Goal: Task Accomplishment & Management: Manage account settings

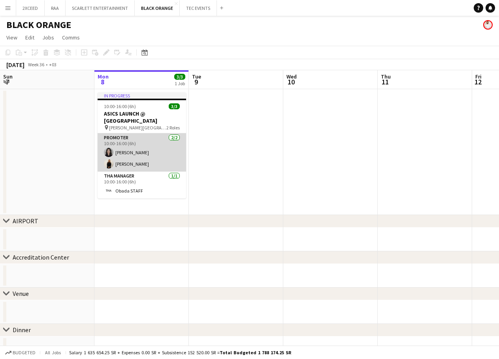
click at [143, 158] on app-card-role "Promoter [DATE] 10:00-16:00 (6h) [PERSON_NAME] [PERSON_NAME]" at bounding box center [142, 153] width 88 height 38
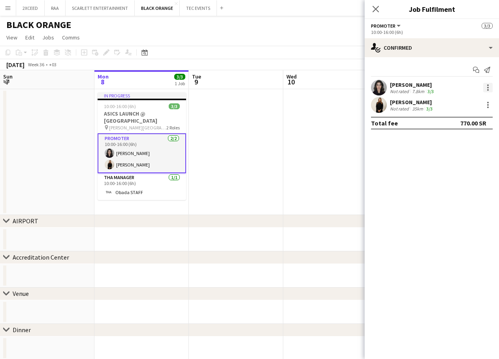
click at [488, 88] on div at bounding box center [488, 88] width 2 height 2
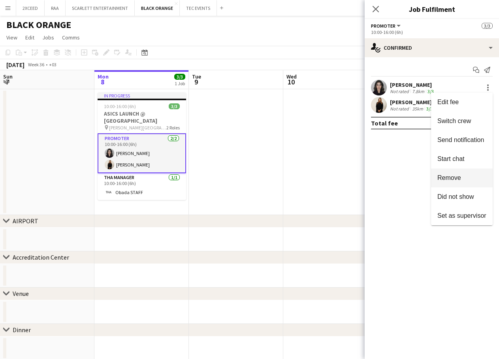
click at [469, 174] on button "Remove" at bounding box center [462, 178] width 62 height 19
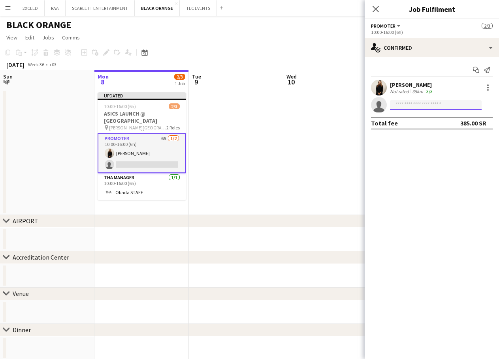
click at [407, 106] on input at bounding box center [436, 104] width 92 height 9
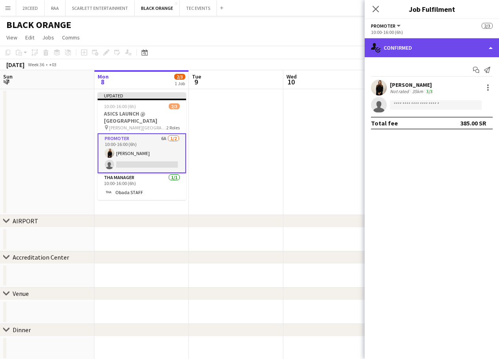
click at [424, 49] on div "single-neutral-actions-check-2 Confirmed" at bounding box center [432, 47] width 134 height 19
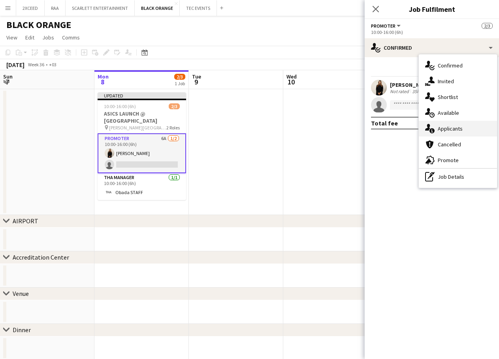
click at [457, 131] on span "Applicants" at bounding box center [450, 128] width 25 height 7
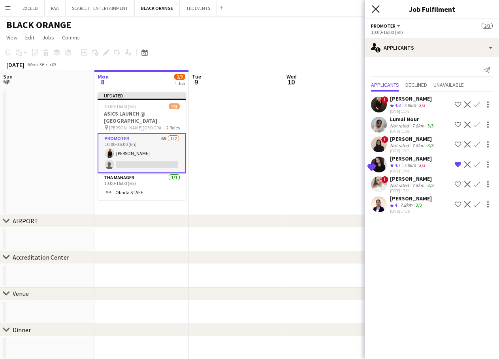
click at [374, 10] on icon at bounding box center [376, 9] width 8 height 8
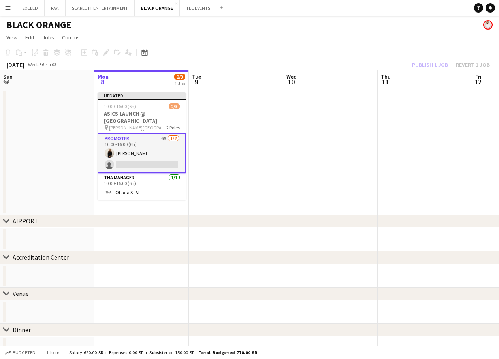
click at [164, 164] on app-card-role "Promoter 6A [DATE] 10:00-16:00 (6h) [PERSON_NAME] single-neutral-actions" at bounding box center [142, 154] width 88 height 40
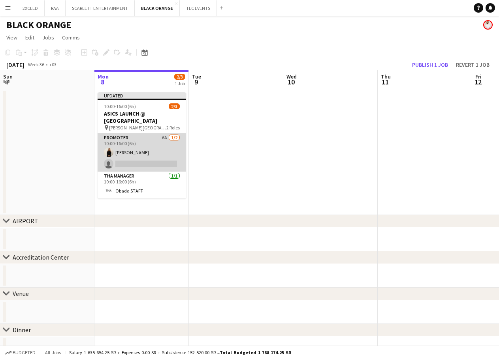
click at [151, 160] on app-card-role "Promoter 6A 1/2 10:00-16:00 (6h) Nora Alghamdi single-neutral-actions" at bounding box center [142, 153] width 88 height 38
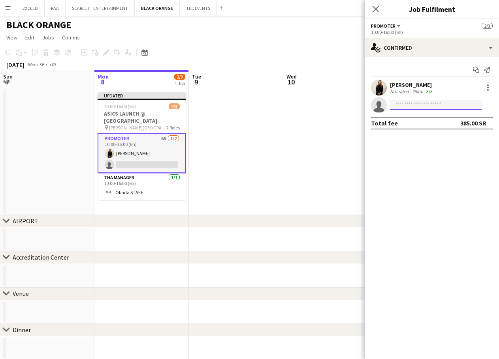
click at [421, 102] on input at bounding box center [436, 104] width 92 height 9
type input "*********"
click at [436, 112] on div "HUDA ALSALATEEN Active huda.alsalateen@gmail.com +966541633346" at bounding box center [436, 122] width 92 height 25
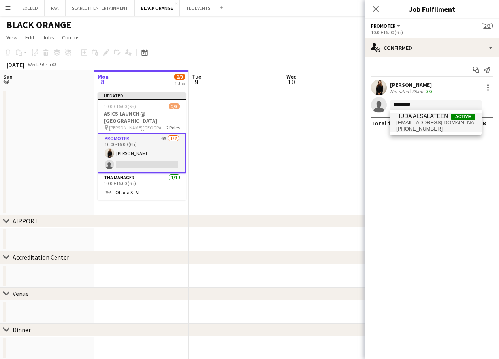
click at [434, 118] on span "HUDA ALSALATEEN" at bounding box center [422, 116] width 52 height 7
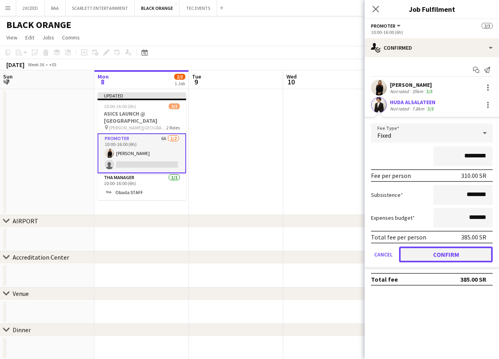
click at [449, 254] on button "Confirm" at bounding box center [446, 255] width 94 height 16
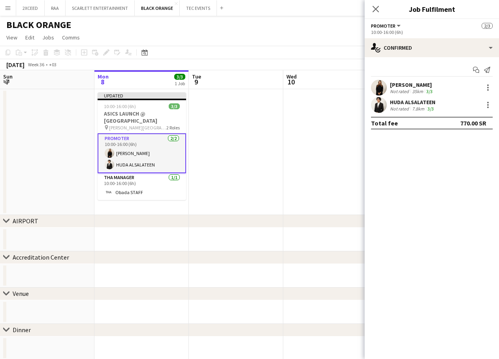
click at [278, 155] on app-date-cell at bounding box center [236, 152] width 94 height 126
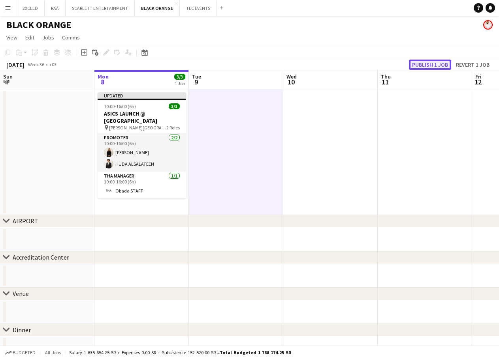
click at [432, 66] on button "Publish 1 job" at bounding box center [430, 65] width 42 height 10
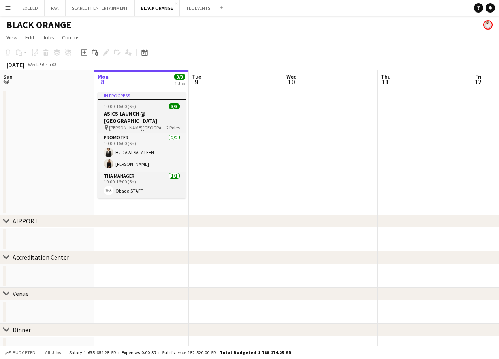
click at [140, 114] on h3 "ASICS LAUNCH @ PRINCE NAIF OLYMPIC COMPLEX" at bounding box center [142, 117] width 88 height 14
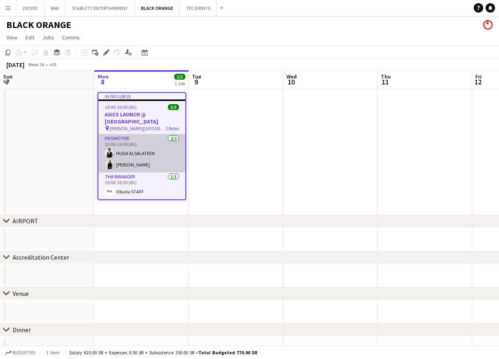
click at [156, 160] on app-card-role "Promoter 2/2 10:00-16:00 (6h) HUDA ALSALATEEN Nora Alghamdi" at bounding box center [141, 153] width 87 height 38
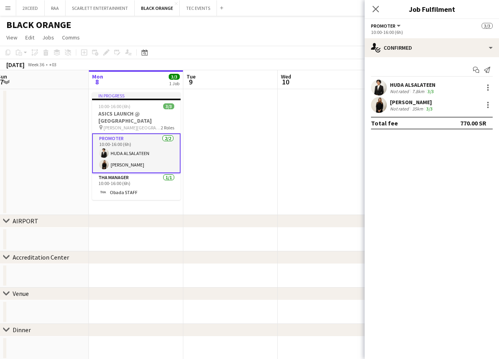
drag, startPoint x: 284, startPoint y: 154, endPoint x: 267, endPoint y: 145, distance: 19.8
click at [281, 152] on app-calendar-viewport "Fri 5 Sat 6 Sun 7 Mon 8 3/3 1 Job Tue 9 Wed 10 Thu 11 Fri 12 Sat 13 Sun 14 Mon …" at bounding box center [249, 251] width 499 height 363
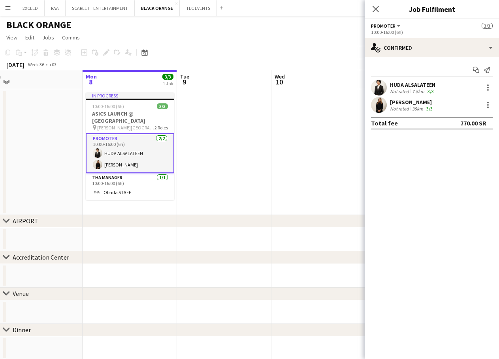
click at [417, 106] on div "35km" at bounding box center [417, 109] width 14 height 6
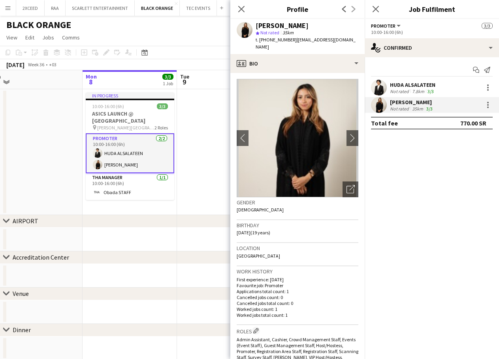
scroll to position [0, 0]
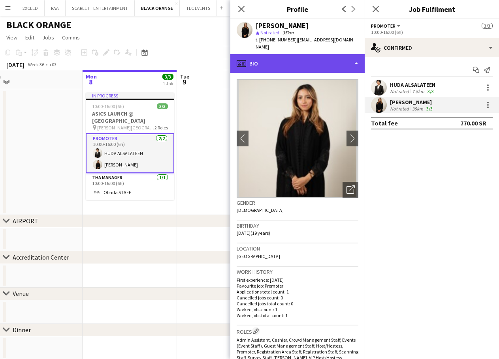
click at [318, 60] on div "profile Bio" at bounding box center [297, 63] width 134 height 19
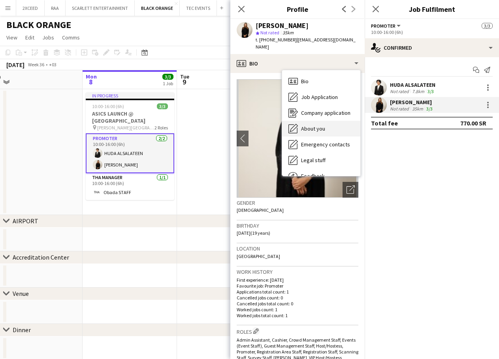
click at [336, 121] on div "About you About you" at bounding box center [321, 129] width 78 height 16
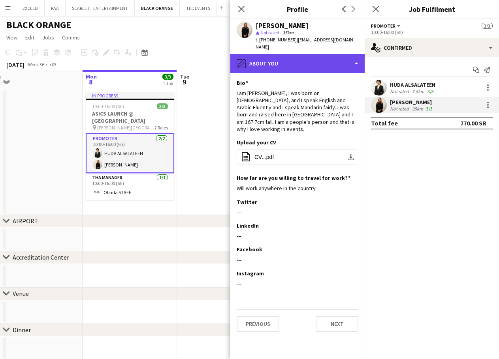
click at [300, 58] on div "pencil4 About you" at bounding box center [297, 63] width 134 height 19
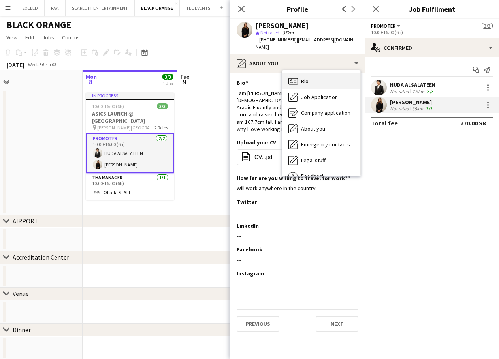
click at [329, 76] on div "Bio Bio" at bounding box center [321, 81] width 78 height 16
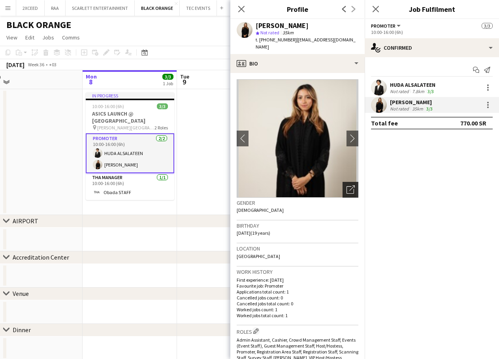
click at [348, 182] on div "Open photos pop-in" at bounding box center [350, 190] width 16 height 16
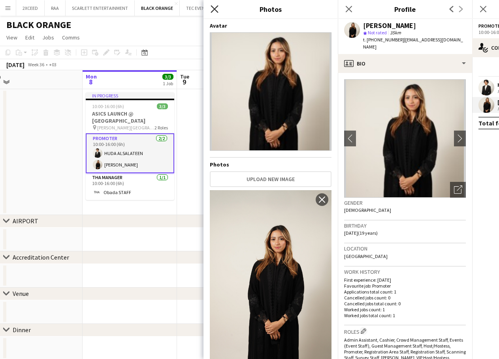
click at [211, 10] on icon "Close pop-in" at bounding box center [215, 9] width 8 height 8
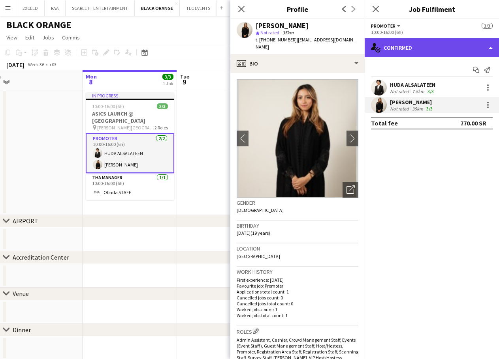
click at [422, 50] on div "single-neutral-actions-check-2 Confirmed" at bounding box center [432, 47] width 134 height 19
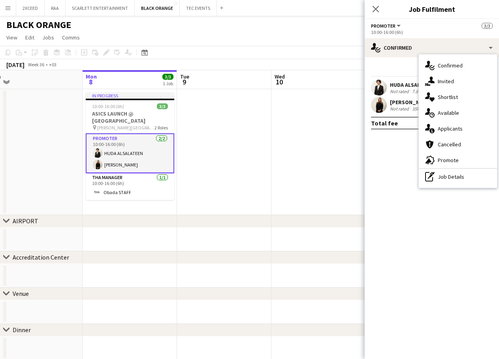
click at [388, 105] on div "Nora Alghamdi Not rated 35km 3/3" at bounding box center [432, 105] width 134 height 16
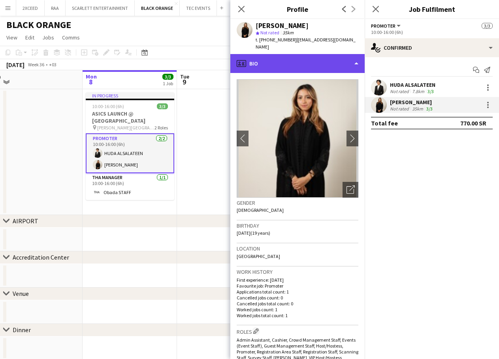
click at [311, 54] on div "profile Bio" at bounding box center [297, 63] width 134 height 19
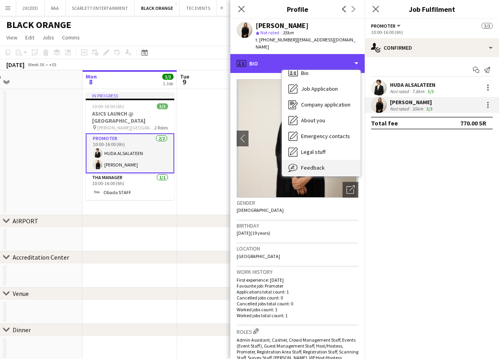
scroll to position [26, 0]
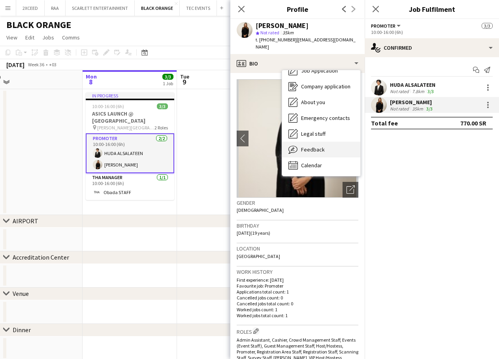
click at [334, 146] on div "Feedback Feedback" at bounding box center [321, 150] width 78 height 16
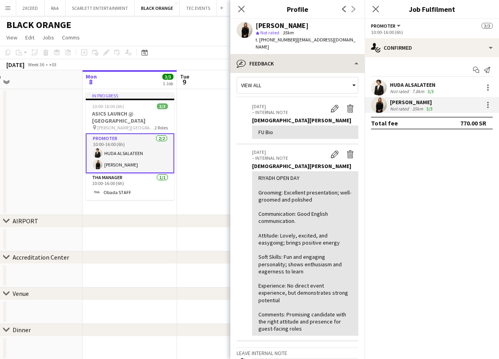
scroll to position [13, 0]
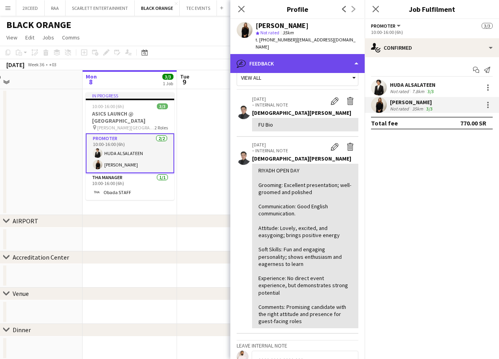
click at [296, 57] on div "bubble-pencil Feedback" at bounding box center [297, 63] width 134 height 19
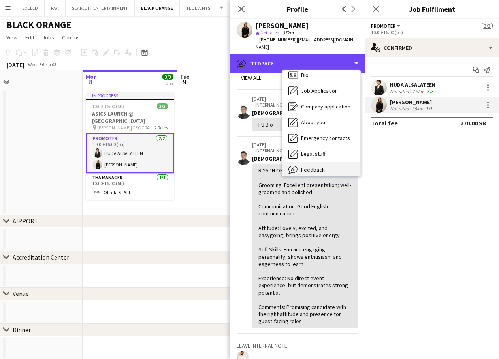
scroll to position [0, 0]
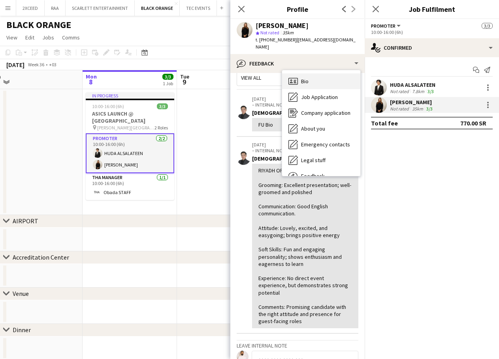
click at [324, 76] on div "Bio Bio" at bounding box center [321, 81] width 78 height 16
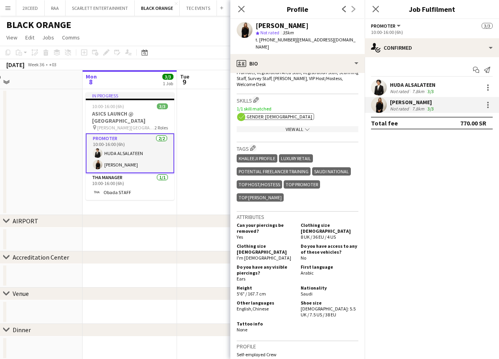
scroll to position [276, 0]
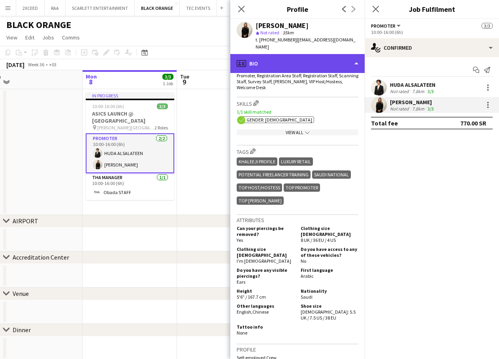
click at [320, 56] on div "profile Bio" at bounding box center [297, 63] width 134 height 19
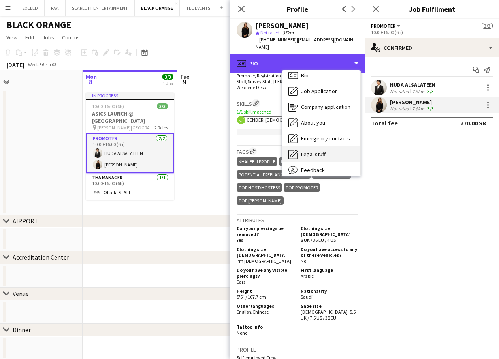
scroll to position [13, 0]
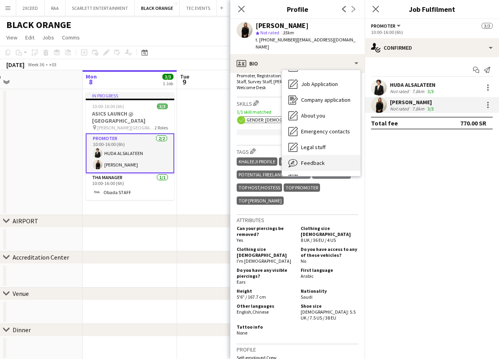
click at [336, 156] on div "Feedback Feedback" at bounding box center [321, 163] width 78 height 16
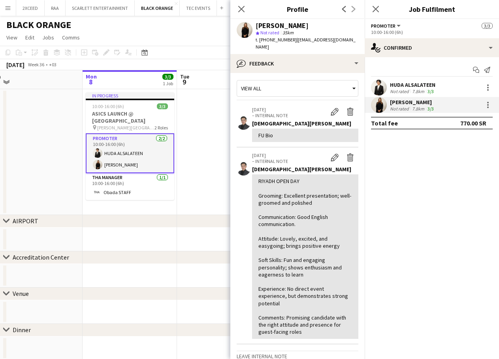
scroll to position [0, 0]
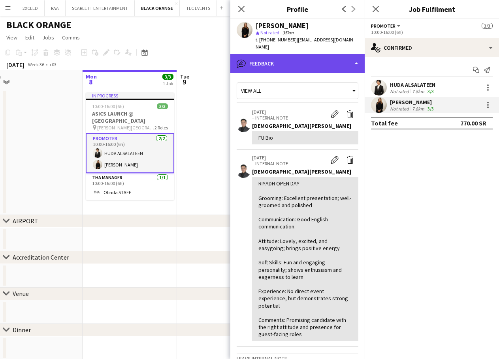
click at [313, 58] on div "bubble-pencil Feedback" at bounding box center [297, 63] width 134 height 19
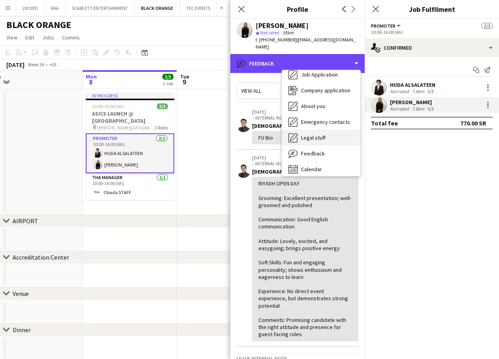
scroll to position [26, 0]
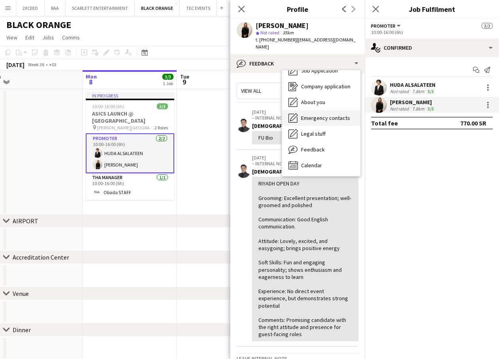
click at [329, 115] on span "Emergency contacts" at bounding box center [325, 118] width 49 height 7
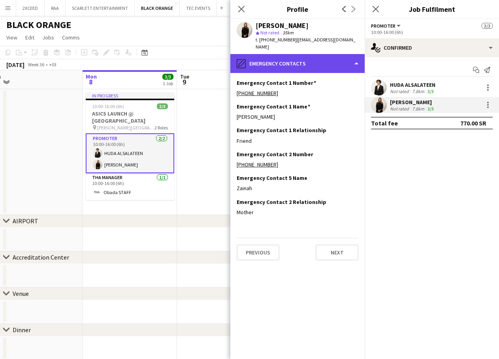
click at [310, 55] on div "pencil4 Emergency contacts" at bounding box center [297, 63] width 134 height 19
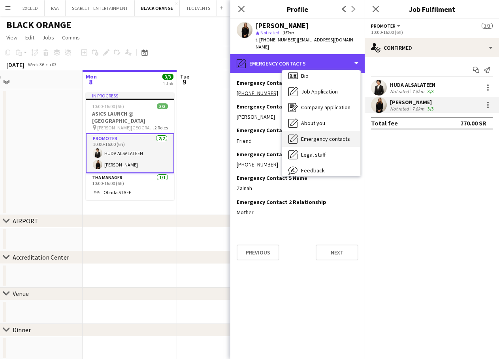
scroll to position [0, 0]
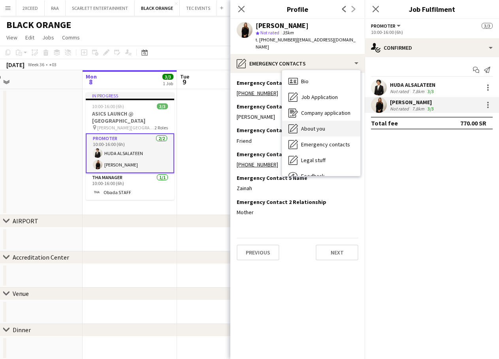
click at [331, 121] on div "About you About you" at bounding box center [321, 129] width 78 height 16
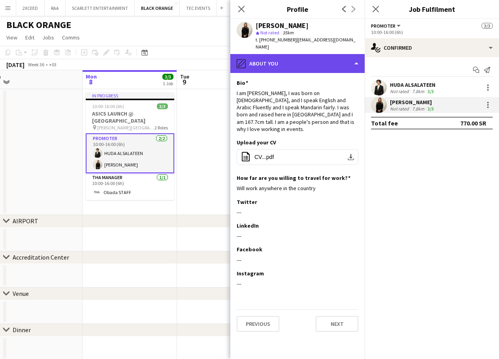
click at [305, 56] on div "pencil4 About you" at bounding box center [297, 63] width 134 height 19
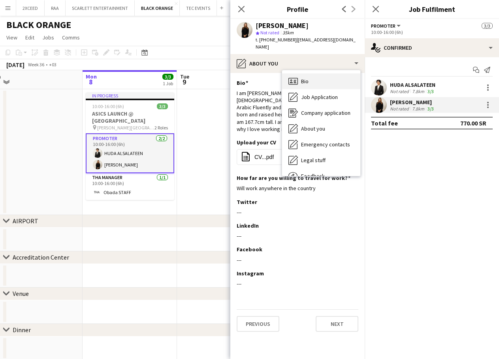
click at [317, 73] on div "Bio Bio" at bounding box center [321, 81] width 78 height 16
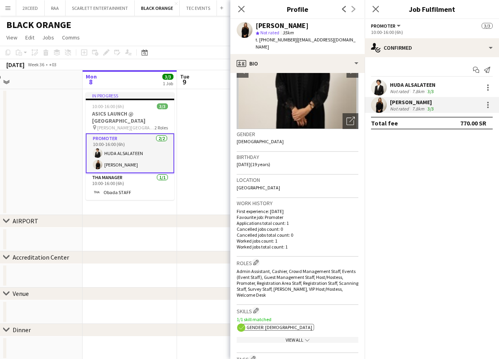
scroll to position [39, 0]
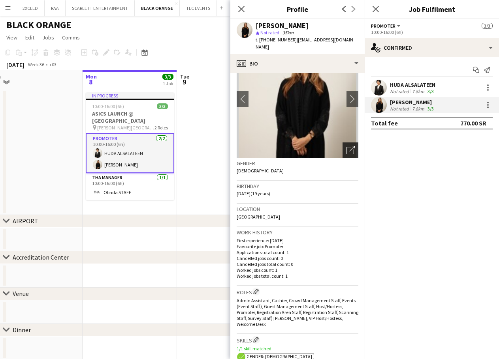
click at [342, 143] on div "Open photos pop-in" at bounding box center [350, 151] width 16 height 16
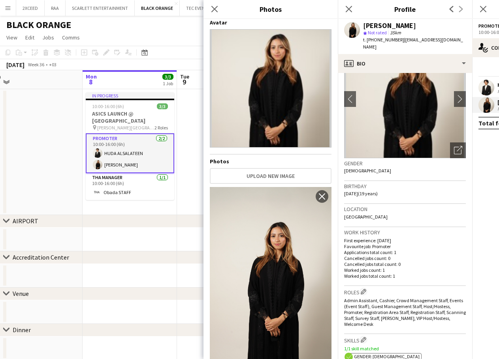
scroll to position [0, 0]
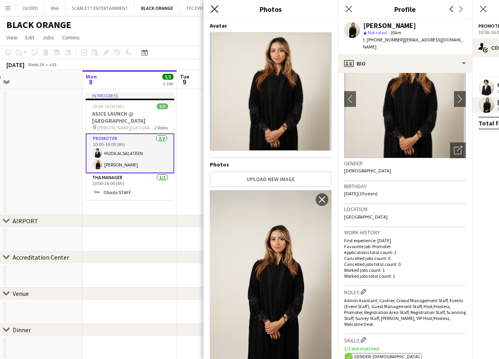
click at [212, 8] on icon "Close pop-in" at bounding box center [215, 9] width 8 height 8
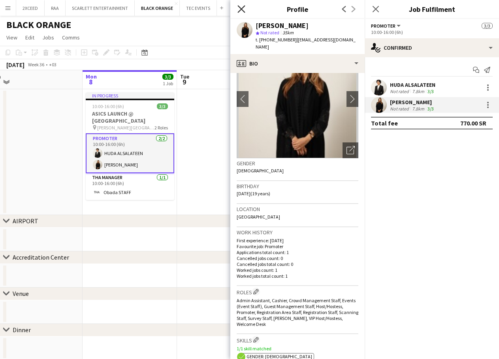
click at [239, 8] on icon "Close pop-in" at bounding box center [241, 9] width 8 height 8
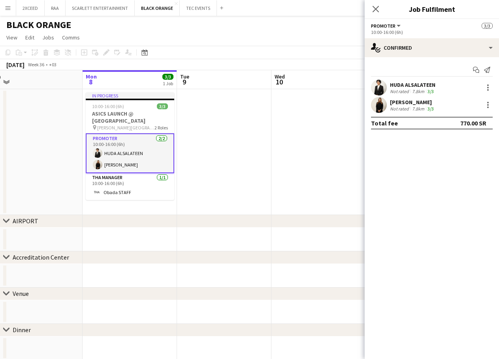
click at [374, 8] on icon at bounding box center [375, 9] width 6 height 6
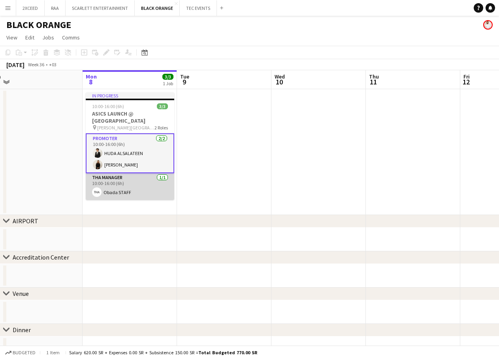
click at [139, 194] on app-card-role "THA Manager 1/1 10:00-16:00 (6h) Obada STAFF" at bounding box center [130, 186] width 88 height 27
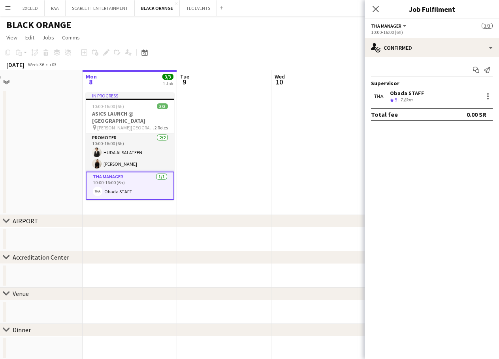
click at [426, 96] on div "Obada STAFF Crew rating 5 7.8km" at bounding box center [432, 96] width 134 height 16
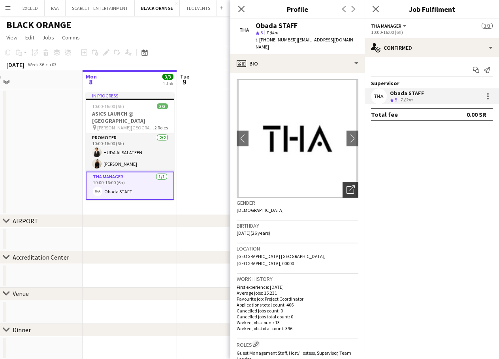
click at [346, 182] on div "Open photos pop-in" at bounding box center [350, 190] width 16 height 16
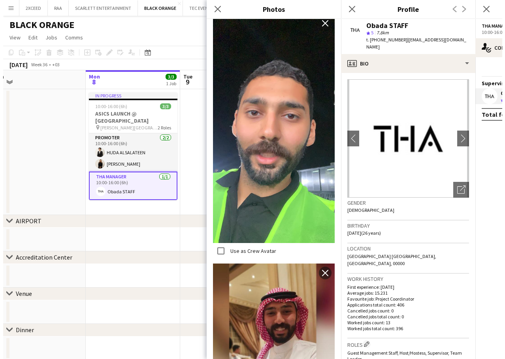
scroll to position [161, 0]
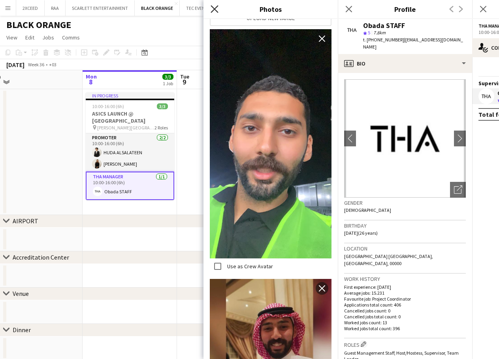
click at [213, 6] on icon "Close pop-in" at bounding box center [215, 9] width 8 height 8
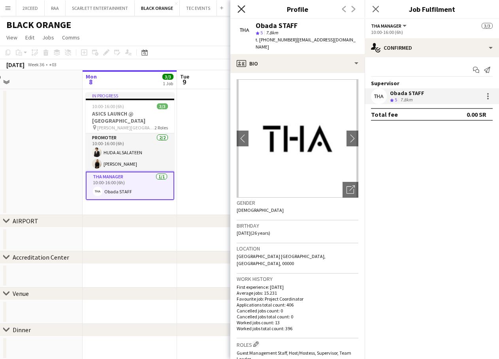
click at [243, 9] on icon "Close pop-in" at bounding box center [241, 9] width 8 height 8
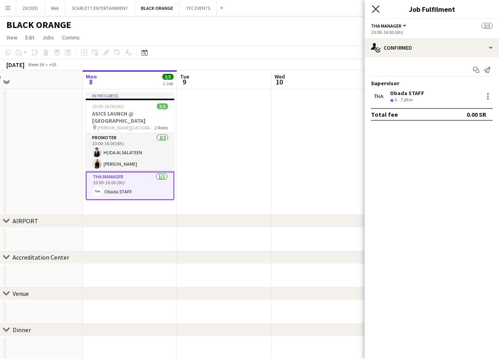
click at [374, 10] on icon "Close pop-in" at bounding box center [376, 9] width 8 height 8
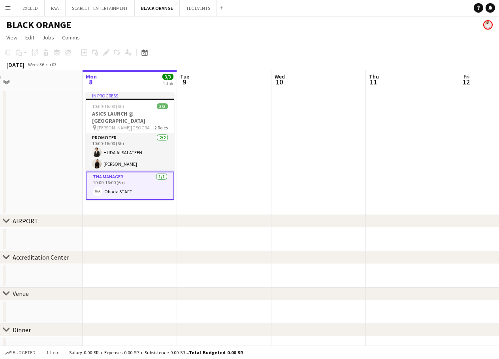
click at [9, 8] on app-icon "Menu" at bounding box center [8, 8] width 6 height 6
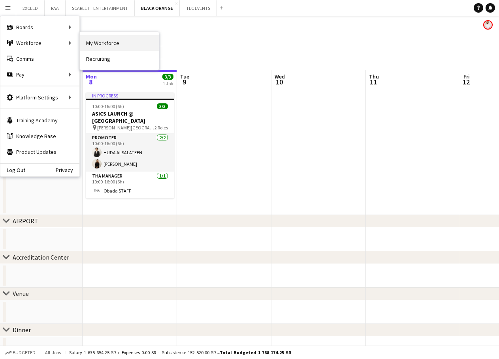
click at [88, 41] on link "My Workforce" at bounding box center [119, 43] width 79 height 16
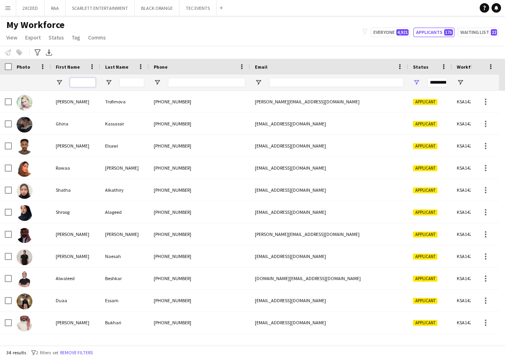
click at [78, 84] on input "First Name Filter Input" at bounding box center [83, 82] width 26 height 9
click at [416, 81] on span "Open Filter Menu" at bounding box center [416, 82] width 7 height 7
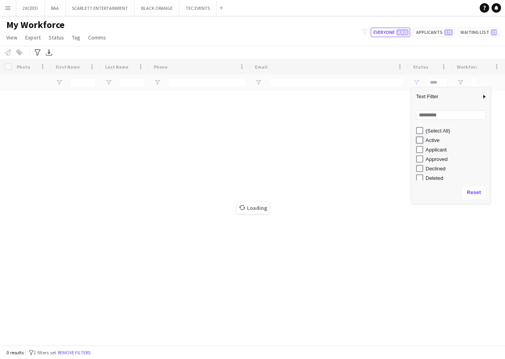
type input "**********"
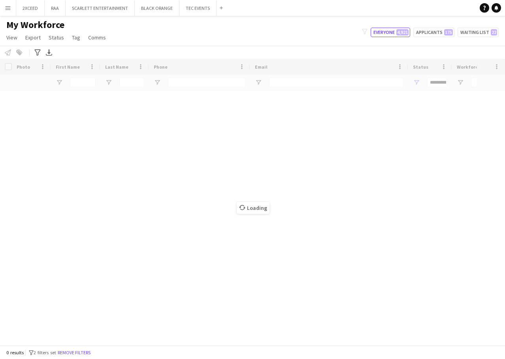
click at [405, 228] on div "Loading" at bounding box center [252, 202] width 505 height 287
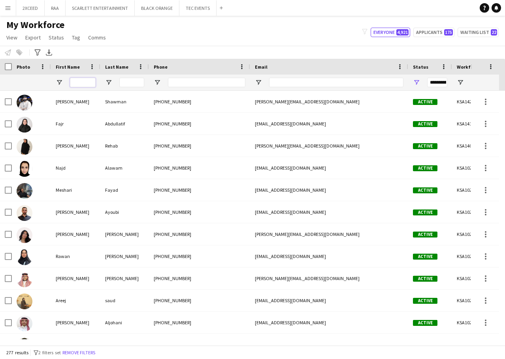
click at [86, 82] on input "First Name Filter Input" at bounding box center [83, 82] width 26 height 9
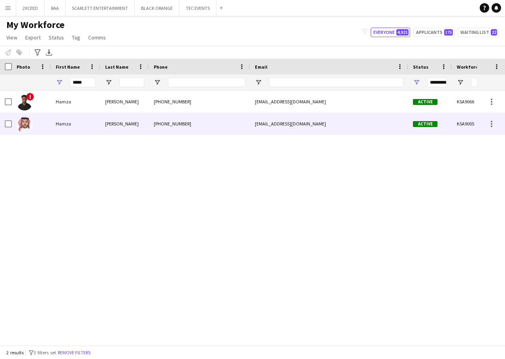
click at [154, 121] on div "[PHONE_NUMBER]" at bounding box center [199, 124] width 101 height 22
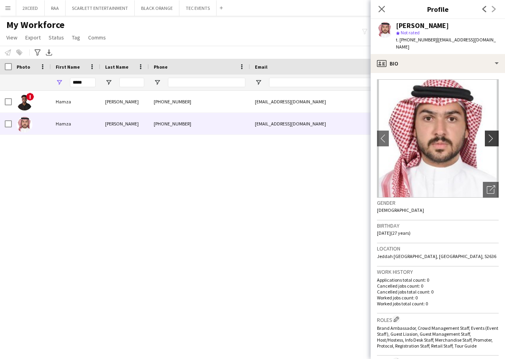
click at [487, 134] on app-icon "chevron-right" at bounding box center [493, 138] width 12 height 8
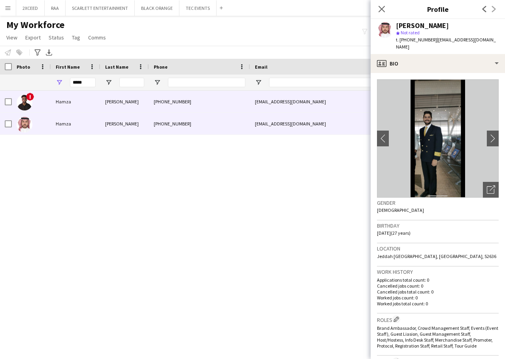
click at [186, 107] on div "[PHONE_NUMBER]" at bounding box center [199, 102] width 101 height 22
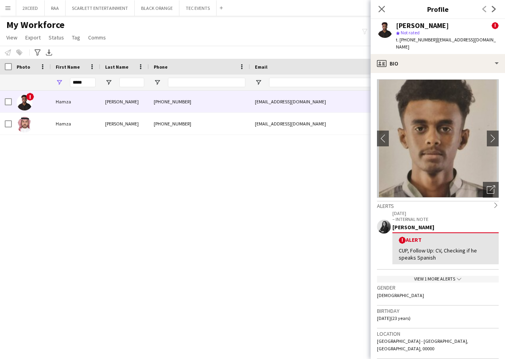
click at [383, 7] on icon "Close pop-in" at bounding box center [381, 9] width 6 height 6
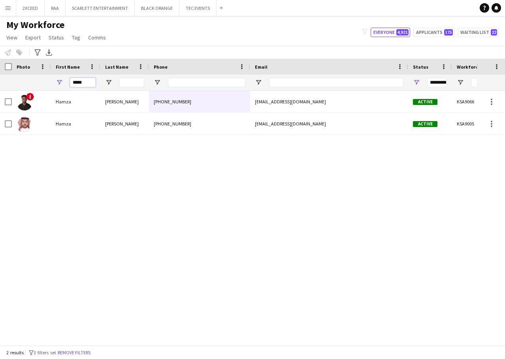
click at [78, 83] on input "*****" at bounding box center [83, 82] width 26 height 9
type input "****"
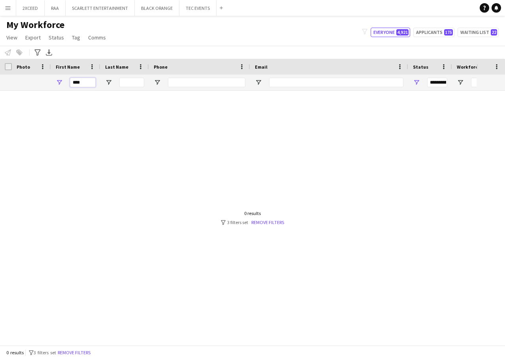
drag, startPoint x: 85, startPoint y: 82, endPoint x: 67, endPoint y: 81, distance: 17.8
click at [67, 81] on div "****" at bounding box center [75, 83] width 49 height 16
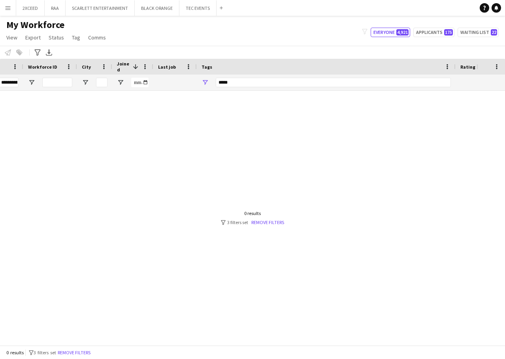
type input "***"
drag, startPoint x: 245, startPoint y: 81, endPoint x: 131, endPoint y: 82, distance: 114.2
click at [131, 82] on div "**********" at bounding box center [111, 83] width 1081 height 16
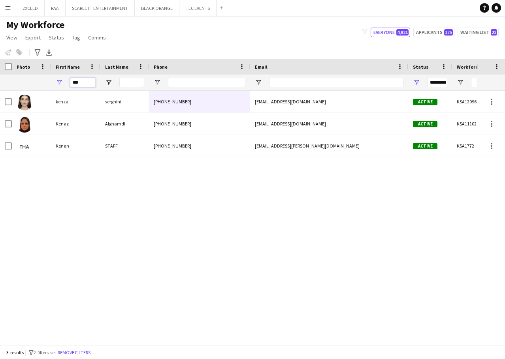
drag, startPoint x: 87, startPoint y: 82, endPoint x: 71, endPoint y: 82, distance: 16.2
click at [71, 82] on input "***" at bounding box center [83, 82] width 26 height 9
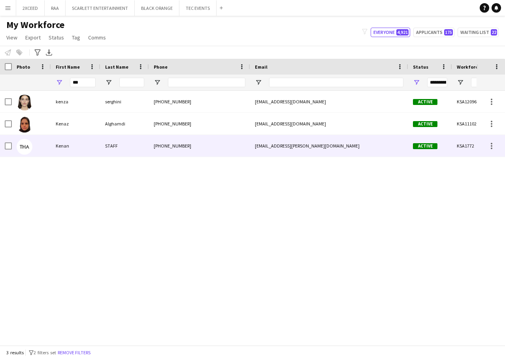
click at [113, 141] on div "STAFF" at bounding box center [124, 146] width 49 height 22
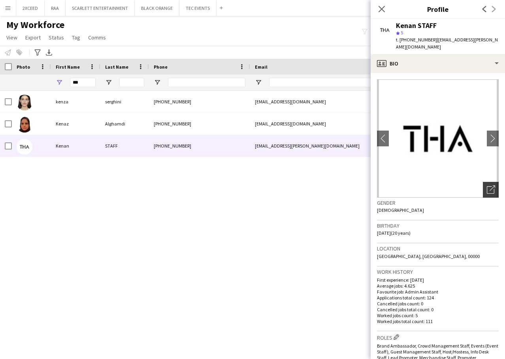
click at [487, 186] on icon "Open photos pop-in" at bounding box center [491, 190] width 8 height 8
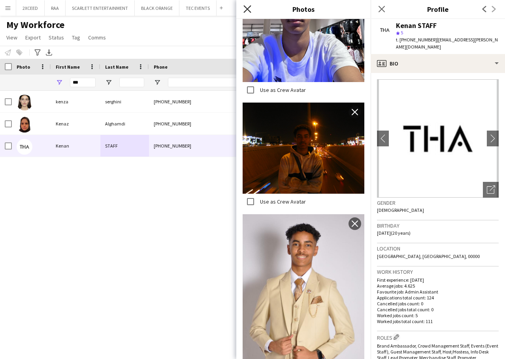
click at [246, 9] on icon at bounding box center [247, 9] width 8 height 8
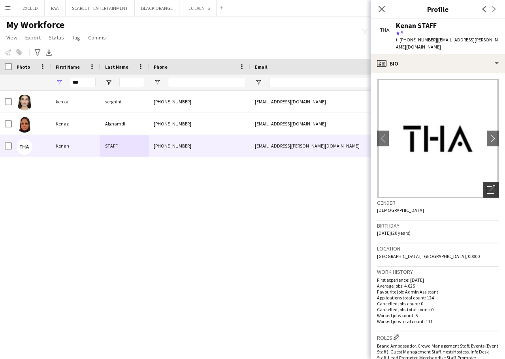
click at [487, 186] on icon "Open photos pop-in" at bounding box center [491, 190] width 8 height 8
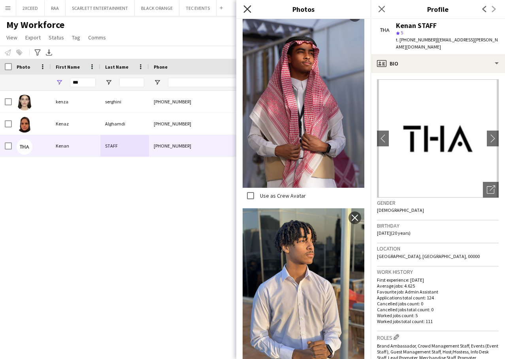
click at [248, 7] on icon "Close pop-in" at bounding box center [247, 9] width 8 height 8
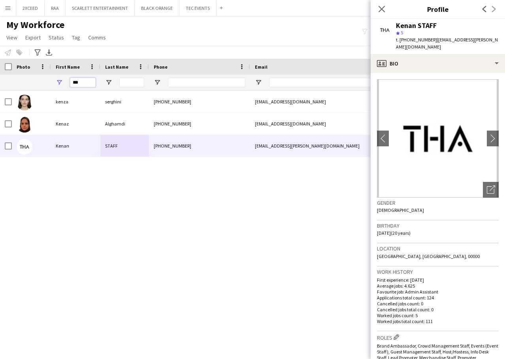
drag, startPoint x: 87, startPoint y: 83, endPoint x: 51, endPoint y: 83, distance: 35.5
click at [51, 83] on div "***" at bounding box center [75, 83] width 49 height 16
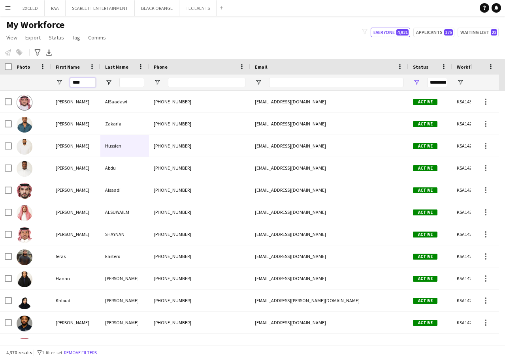
type input "*****"
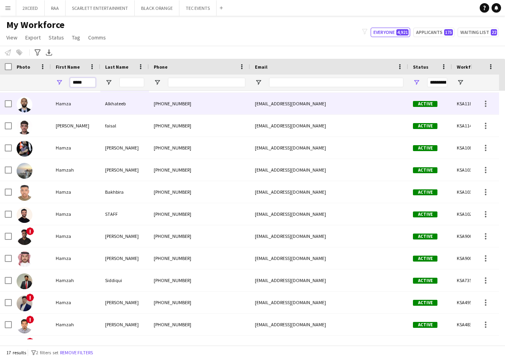
scroll to position [66, 0]
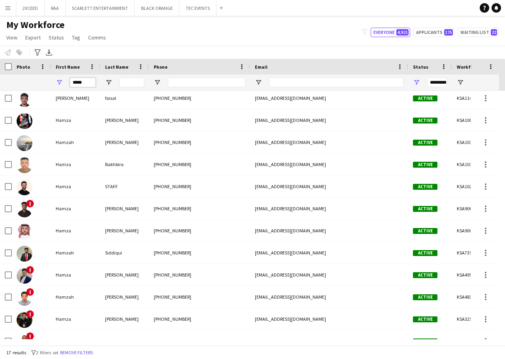
drag, startPoint x: 88, startPoint y: 83, endPoint x: 49, endPoint y: 84, distance: 39.5
